Goal: Task Accomplishment & Management: Manage account settings

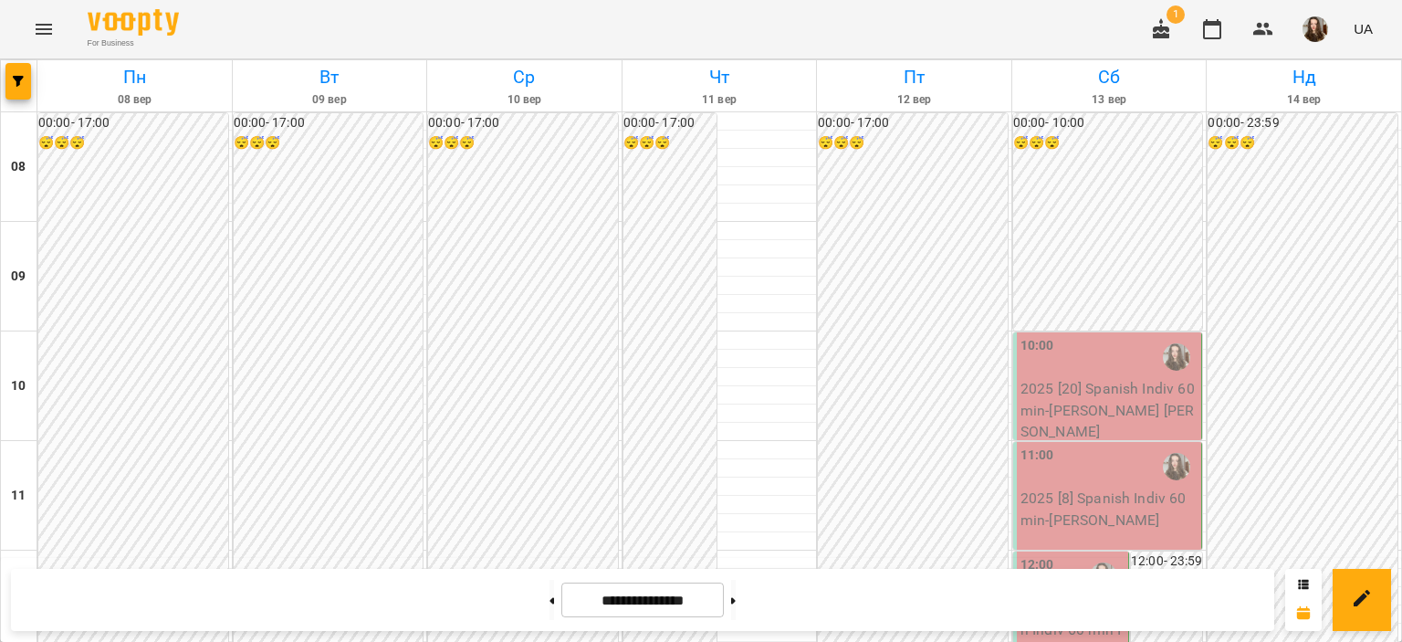
scroll to position [859, 0]
click at [549, 592] on button at bounding box center [551, 600] width 5 height 40
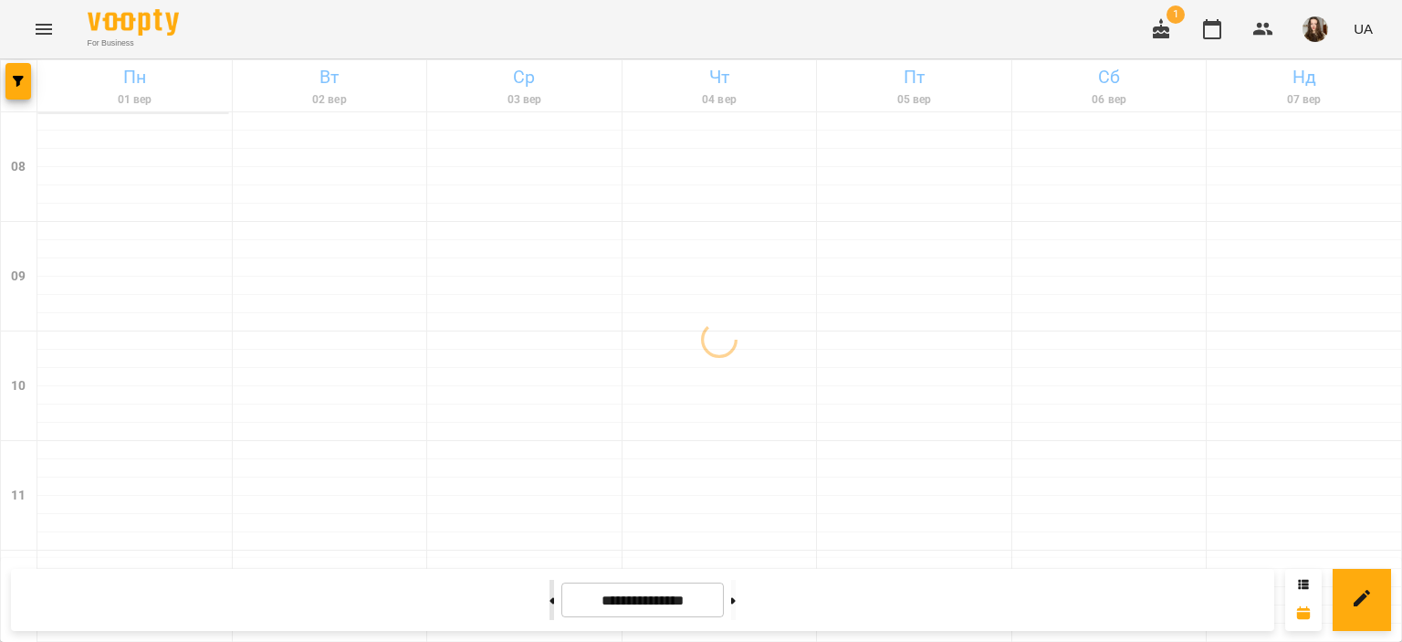
click at [549, 592] on button at bounding box center [551, 600] width 5 height 40
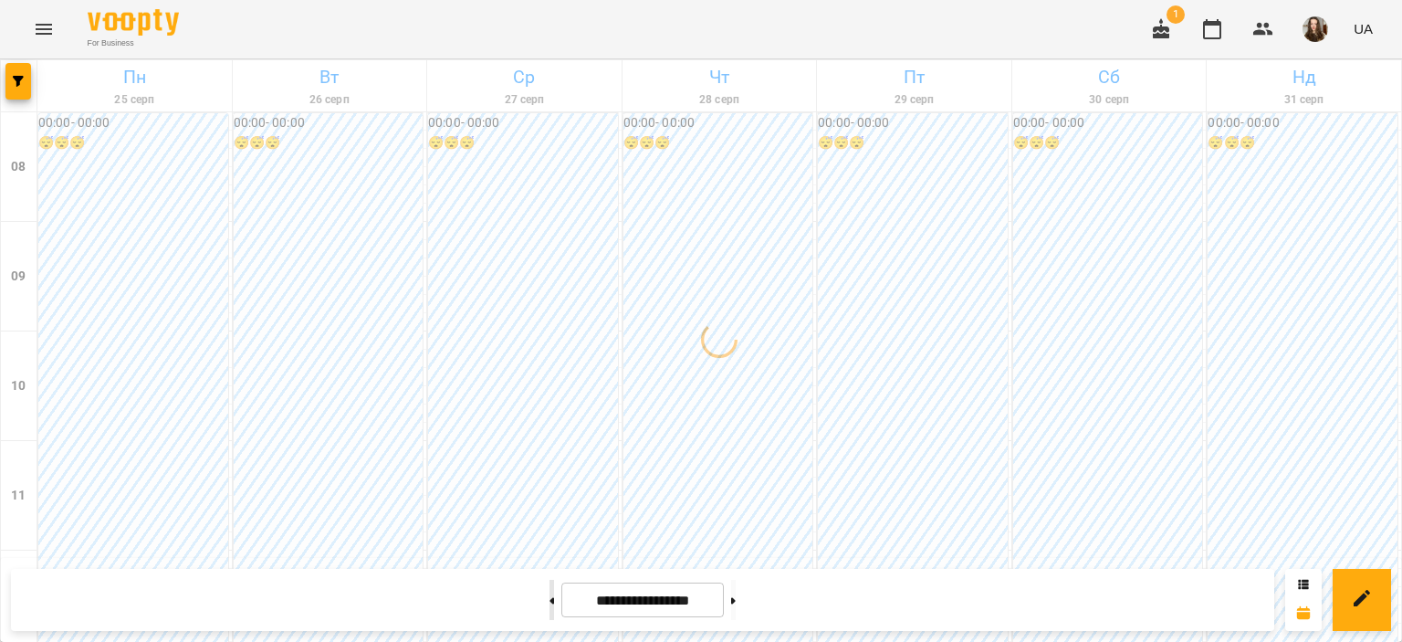
click at [549, 592] on button at bounding box center [551, 600] width 5 height 40
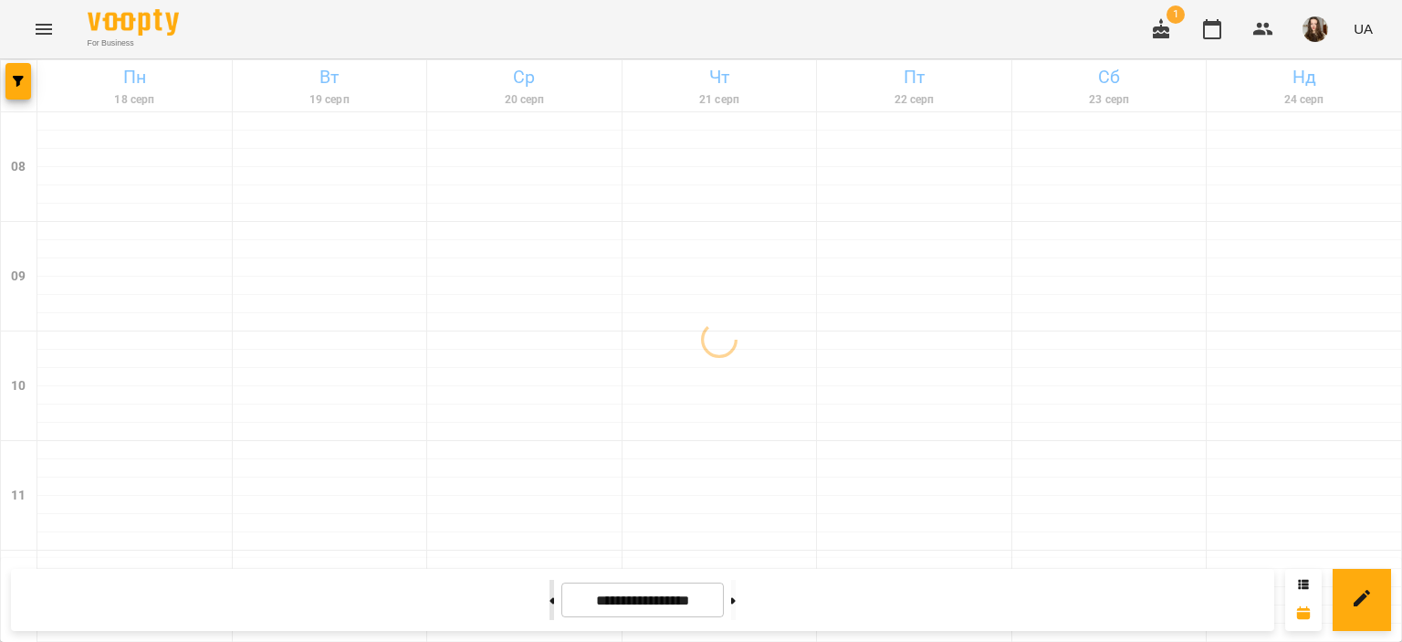
click at [549, 592] on button at bounding box center [551, 600] width 5 height 40
type input "**********"
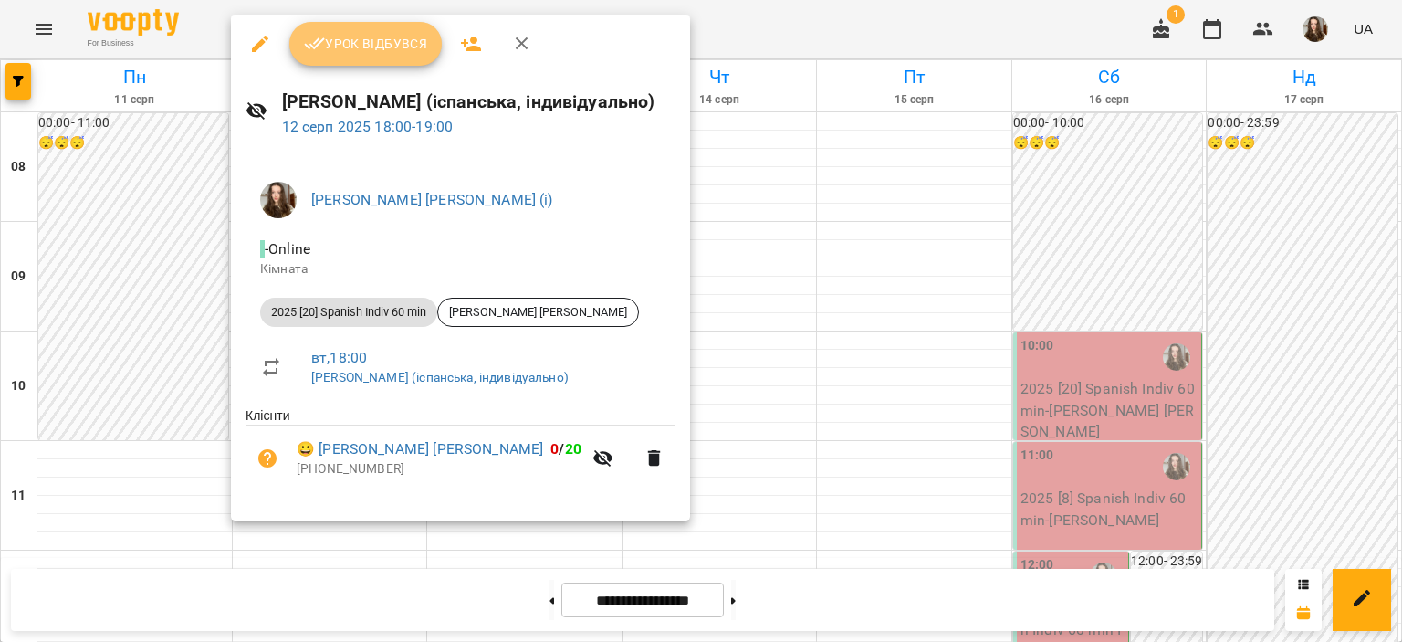
click at [361, 47] on span "Урок відбувся" at bounding box center [366, 44] width 124 height 22
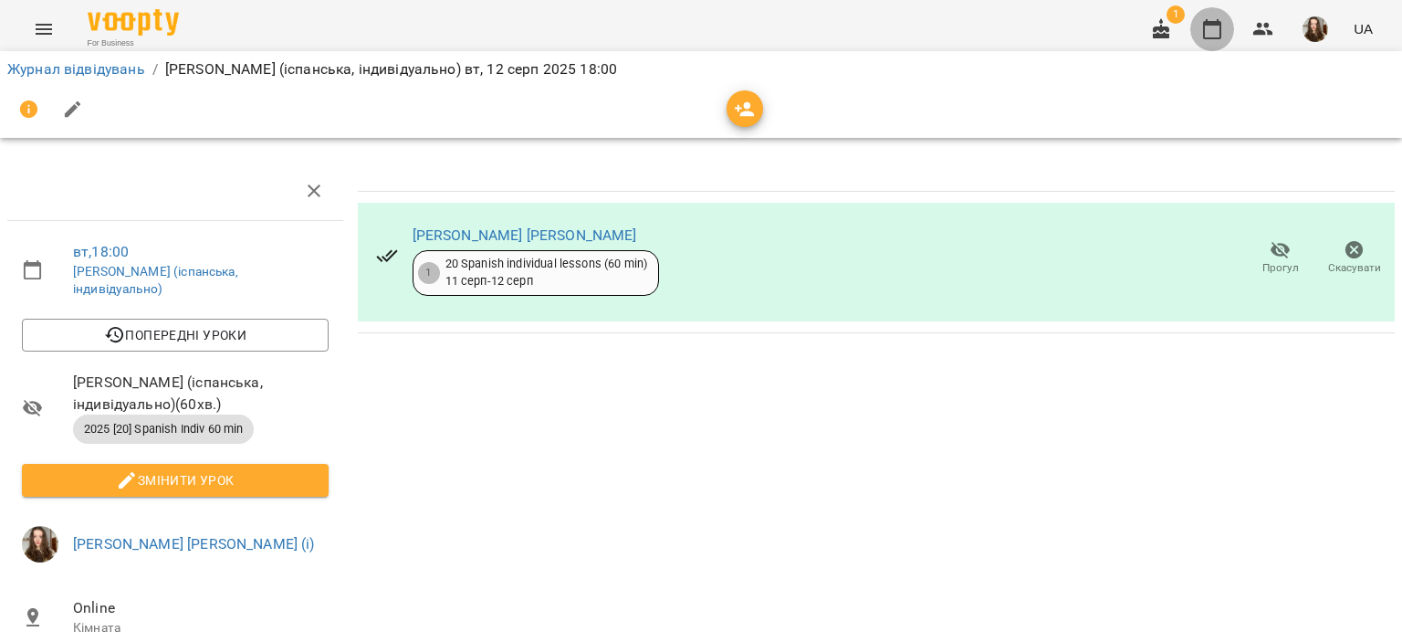
click at [1207, 25] on icon "button" at bounding box center [1212, 29] width 18 height 20
